Goal: Information Seeking & Learning: Learn about a topic

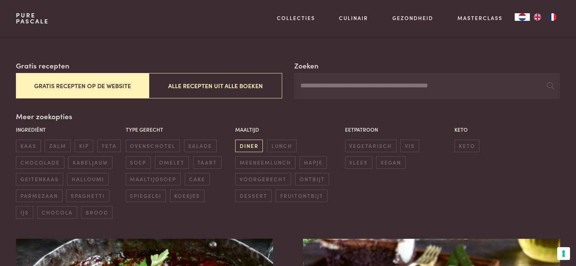
click at [258, 147] on span "diner" at bounding box center [249, 146] width 28 height 13
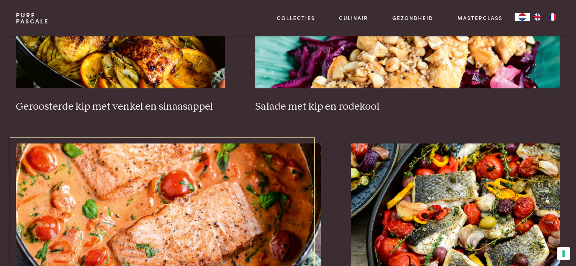
scroll to position [704, 0]
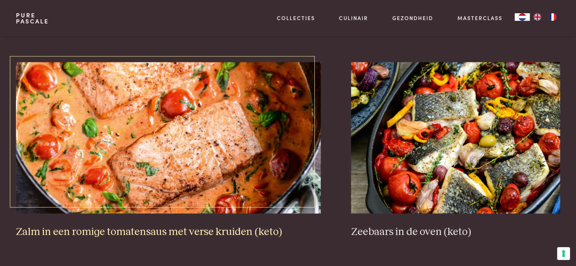
click at [234, 144] on img at bounding box center [168, 138] width 305 height 152
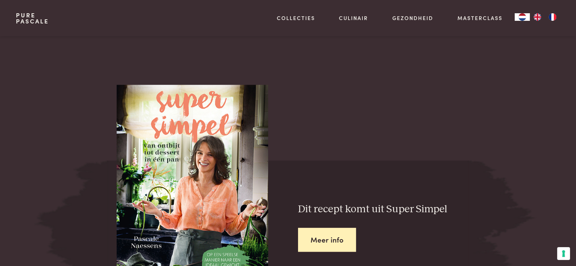
scroll to position [796, 0]
